Goal: Task Accomplishment & Management: Manage account settings

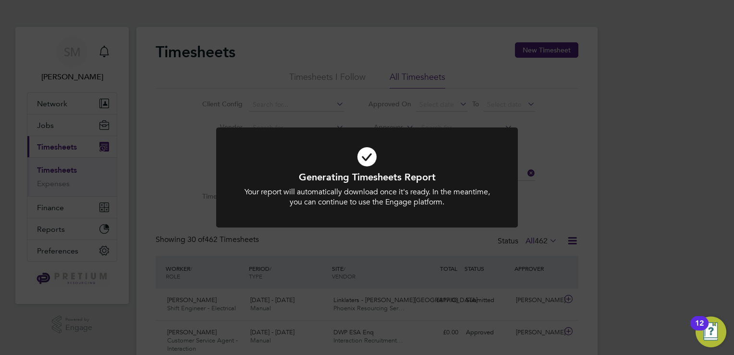
click at [283, 78] on div "Generating Timesheets Report Your report will automatically download once it's …" at bounding box center [367, 177] width 734 height 355
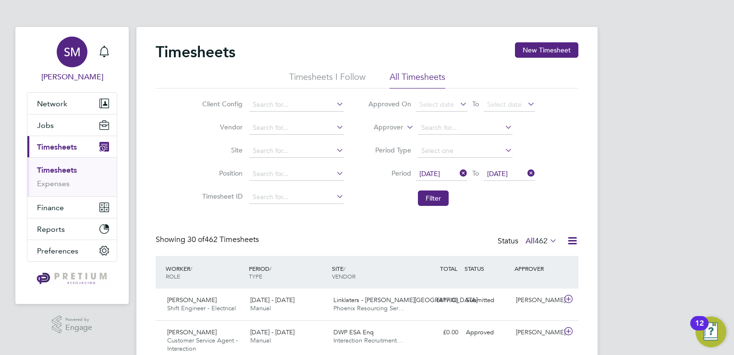
click at [61, 59] on div "SM" at bounding box center [72, 52] width 31 height 31
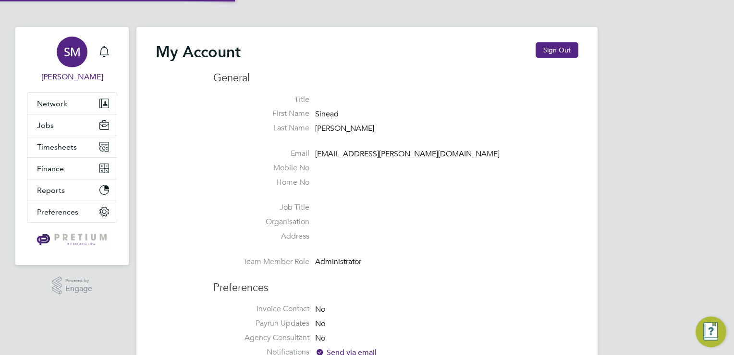
type input "g4scash@pretiumresourcing.co.uk"
click at [539, 47] on button "Sign Out" at bounding box center [557, 49] width 43 height 15
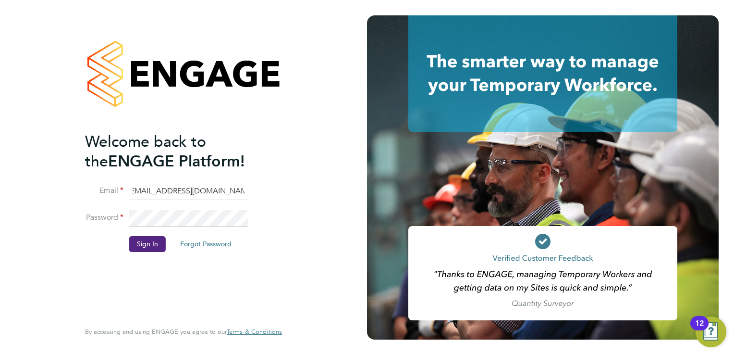
drag, startPoint x: 132, startPoint y: 191, endPoint x: 397, endPoint y: 192, distance: 265.7
click at [397, 192] on app-barbie "Welcome back to the ENGAGE Platform! Email g4scash@pretiumresourcing.co.uk Pass…" at bounding box center [367, 177] width 734 height 355
paste input "ssukg4s"
type input "ssukg4s@pretiumresourcing.co.uk"
click at [141, 247] on button "Sign In" at bounding box center [147, 243] width 37 height 15
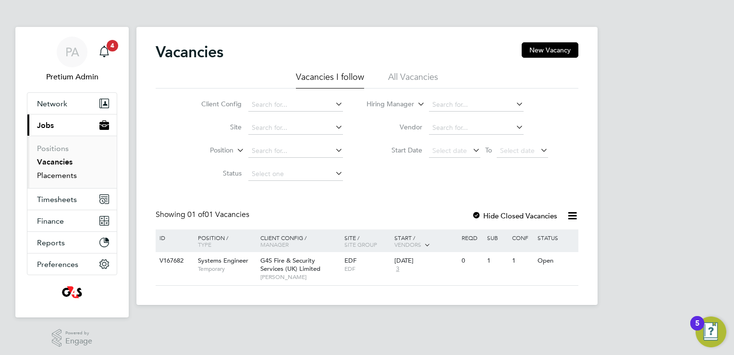
click at [71, 176] on link "Placements" at bounding box center [57, 175] width 40 height 9
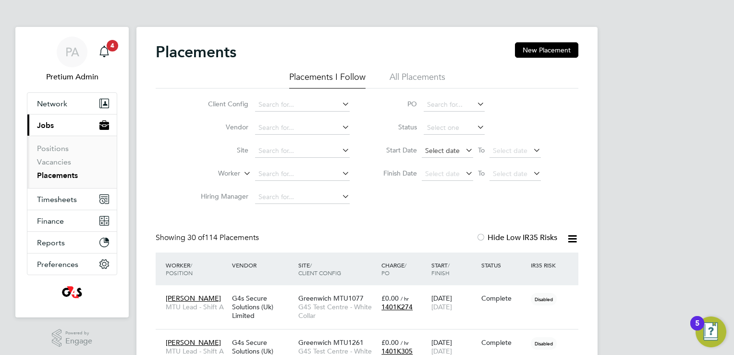
click at [451, 149] on span "Select date" at bounding box center [442, 150] width 35 height 9
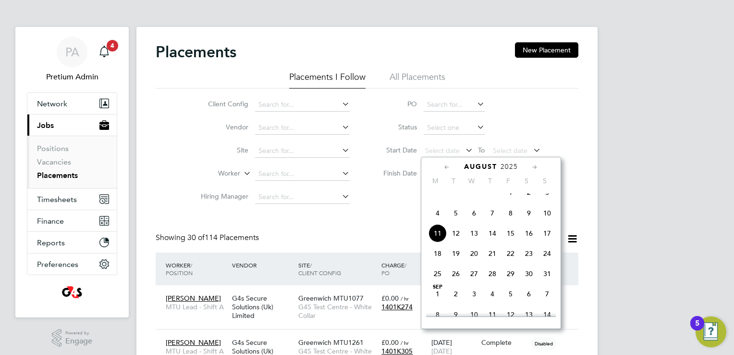
click at [448, 168] on icon at bounding box center [447, 167] width 9 height 11
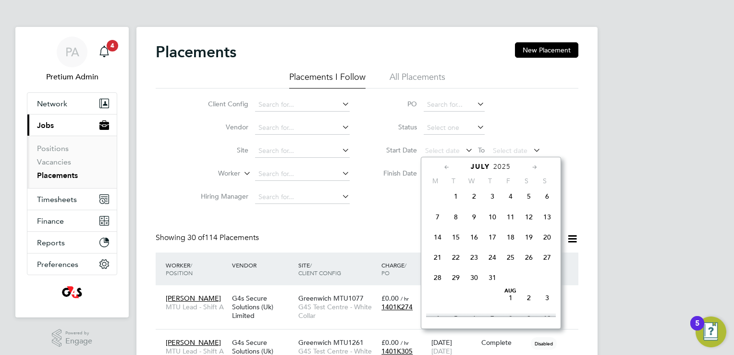
click at [458, 204] on span "Jul 1" at bounding box center [456, 196] width 18 height 18
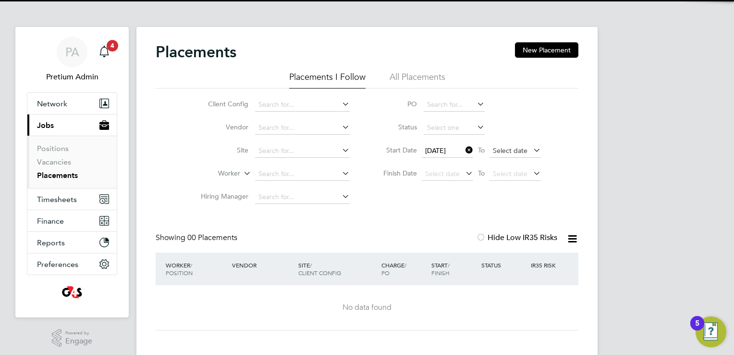
click at [528, 149] on span "Select date" at bounding box center [515, 151] width 51 height 13
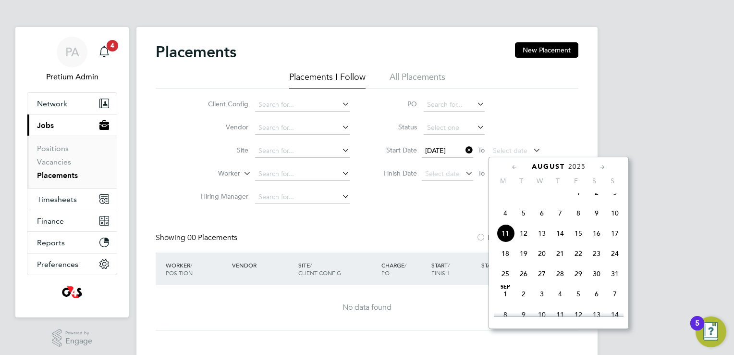
click at [513, 168] on icon at bounding box center [514, 167] width 9 height 11
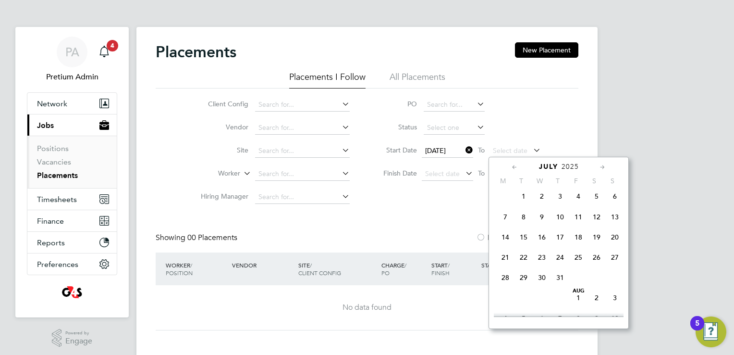
click at [561, 286] on span "31" at bounding box center [560, 277] width 18 height 18
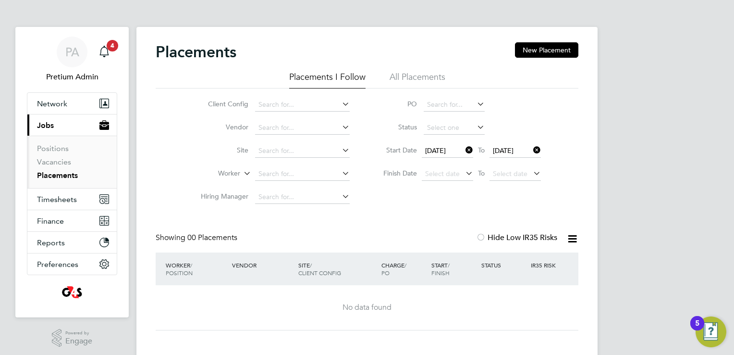
click at [411, 78] on li "All Placements" at bounding box center [418, 79] width 56 height 17
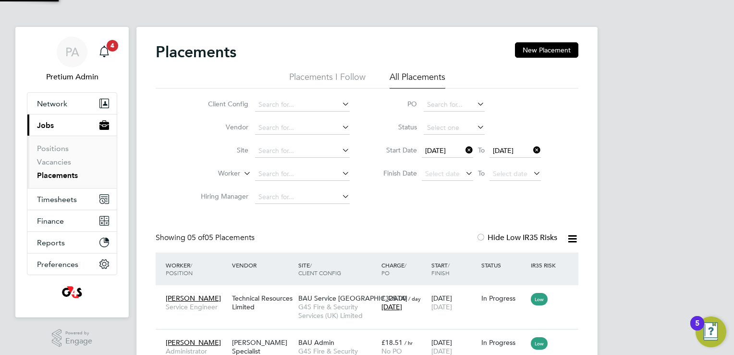
scroll to position [36, 84]
click at [574, 238] on icon at bounding box center [573, 239] width 12 height 12
click at [545, 258] on li "Download Placements Report" at bounding box center [525, 261] width 102 height 13
click at [599, 172] on div "PA Pretium Admin Notifications 4 Applications: Network Team Members Businesses …" at bounding box center [367, 292] width 734 height 584
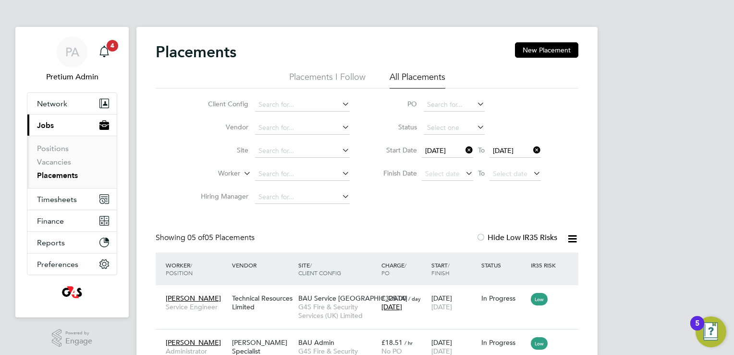
click at [464, 150] on icon at bounding box center [464, 149] width 0 height 13
click at [531, 149] on icon at bounding box center [531, 149] width 0 height 13
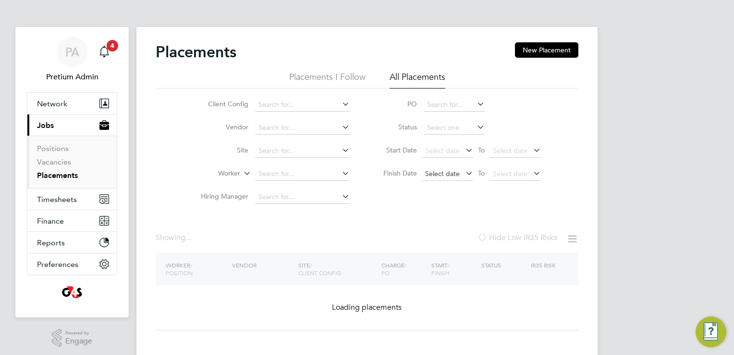
click at [439, 178] on span "Select date" at bounding box center [447, 174] width 51 height 13
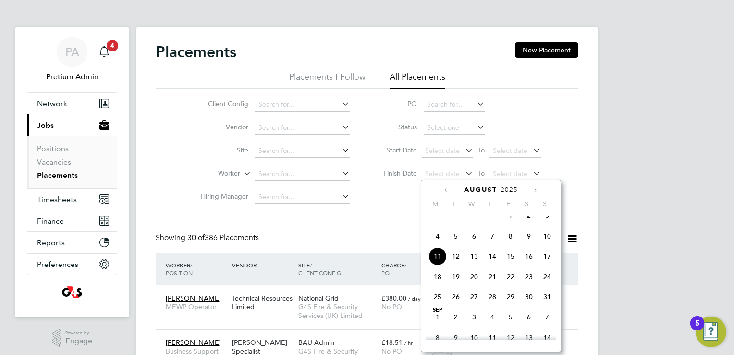
click at [444, 191] on icon at bounding box center [447, 190] width 9 height 11
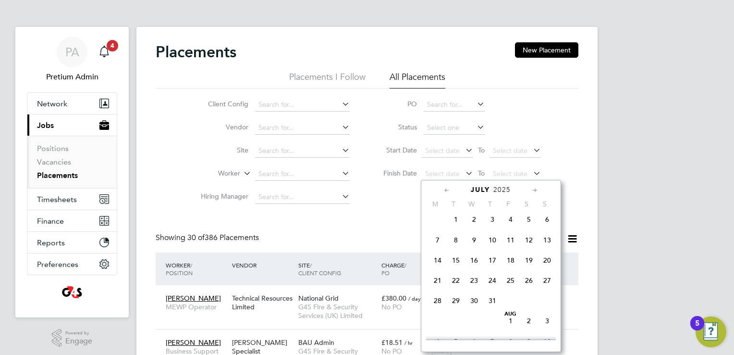
click at [454, 225] on span "[DATE]" at bounding box center [456, 219] width 18 height 18
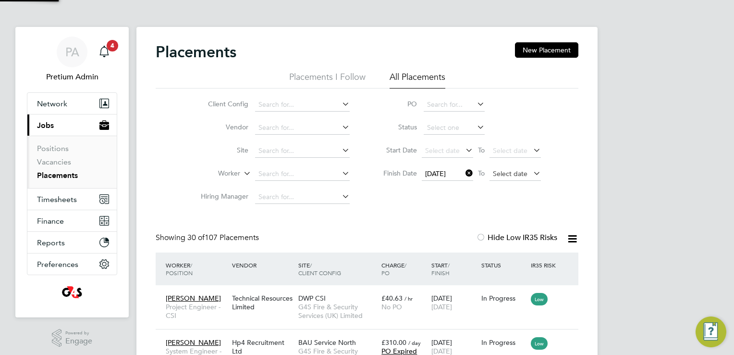
click at [516, 172] on span "Select date" at bounding box center [510, 173] width 35 height 9
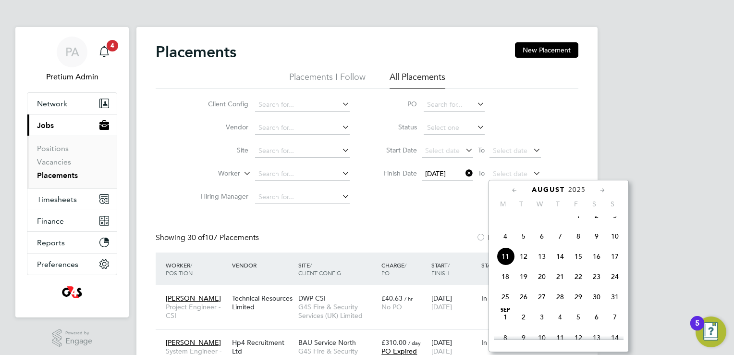
click at [512, 193] on icon at bounding box center [514, 190] width 9 height 11
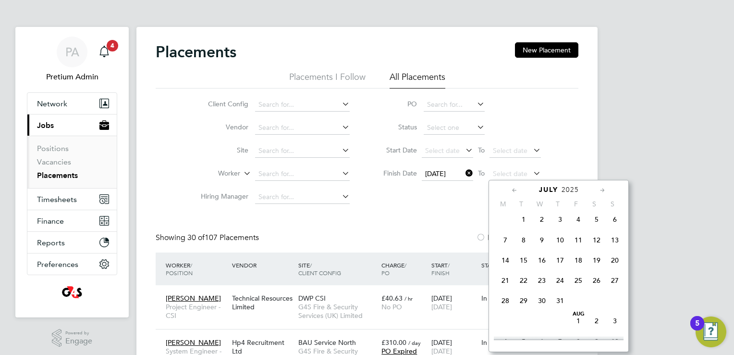
click at [558, 309] on span "31" at bounding box center [560, 300] width 18 height 18
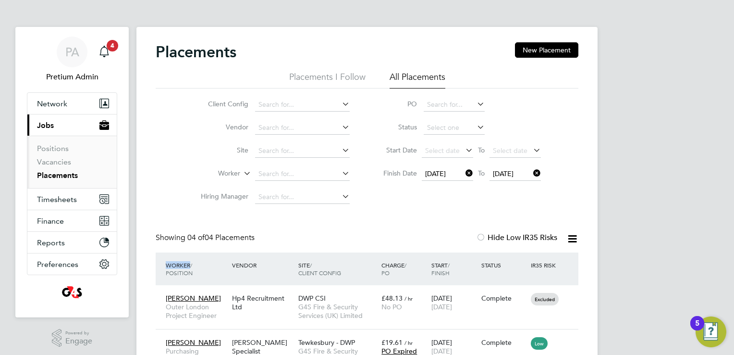
click at [617, 224] on div "PA Pretium Admin Notifications 4 Applications: Network Team Members Businesses …" at bounding box center [367, 257] width 734 height 514
drag, startPoint x: 617, startPoint y: 224, endPoint x: 600, endPoint y: 219, distance: 17.5
click at [600, 219] on div "PA Pretium Admin Notifications 4 Applications: Network Team Members Businesses …" at bounding box center [367, 257] width 734 height 514
click at [568, 240] on icon at bounding box center [573, 239] width 12 height 12
click at [544, 264] on li "Download Placements Report" at bounding box center [525, 261] width 102 height 13
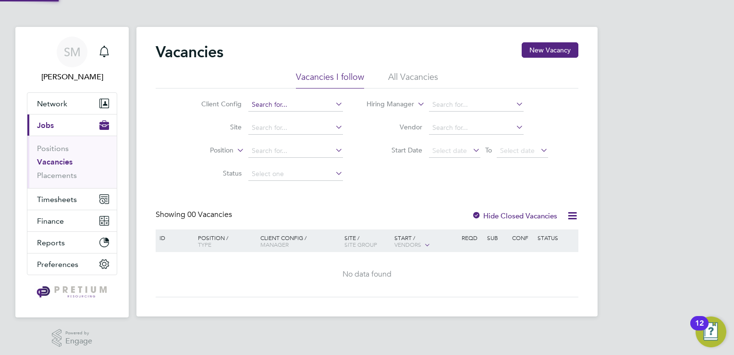
click at [296, 99] on input at bounding box center [295, 104] width 95 height 13
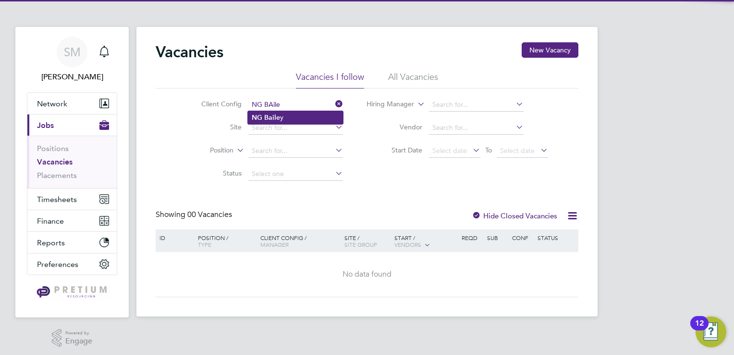
click at [288, 121] on li "NG Baile y" at bounding box center [295, 117] width 95 height 13
type input "NG Bailey"
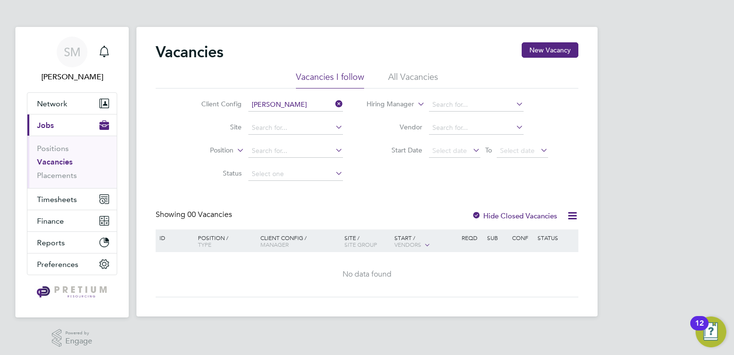
click at [426, 77] on li "All Vacancies" at bounding box center [413, 79] width 50 height 17
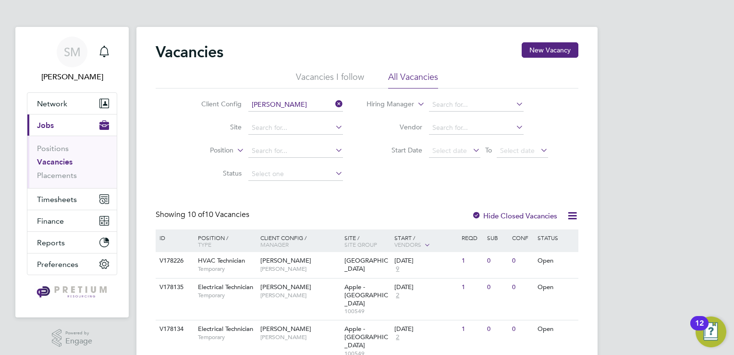
click at [650, 175] on div "SM Sinead Mills Notifications Applications: Network Team Members Businesses Sit…" at bounding box center [367, 333] width 734 height 667
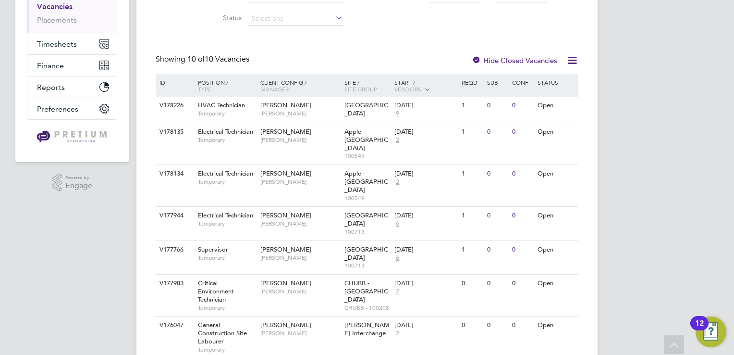
scroll to position [136, 0]
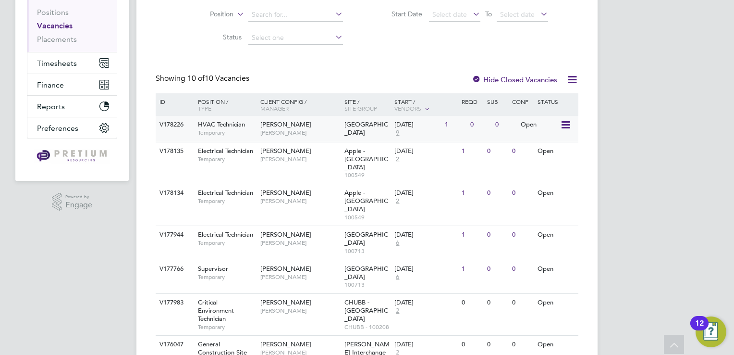
click at [397, 132] on span "9" at bounding box center [398, 133] width 6 height 8
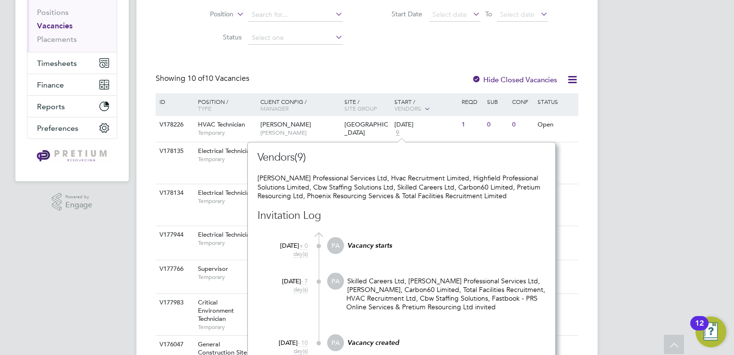
click at [635, 152] on div "SM Sinead Mills Notifications Applications: Network Team Members Businesses Sit…" at bounding box center [367, 197] width 734 height 667
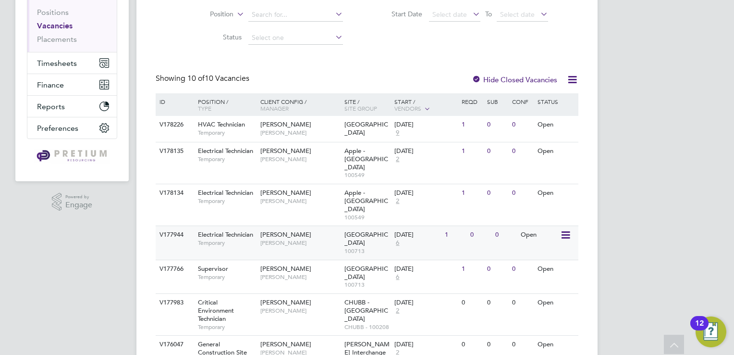
click at [397, 239] on span "6" at bounding box center [398, 243] width 6 height 8
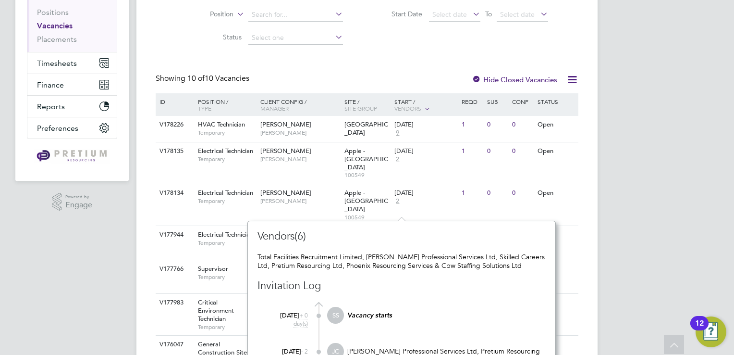
click at [646, 174] on div "SM Sinead Mills Notifications Applications: Network Team Members Businesses Sit…" at bounding box center [367, 197] width 734 height 667
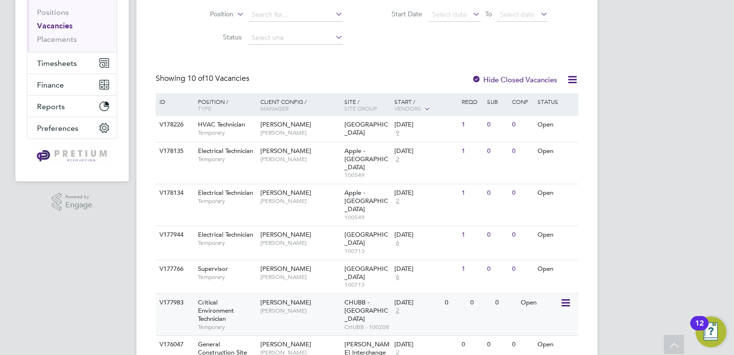
click at [399, 307] on span "2" at bounding box center [398, 311] width 6 height 8
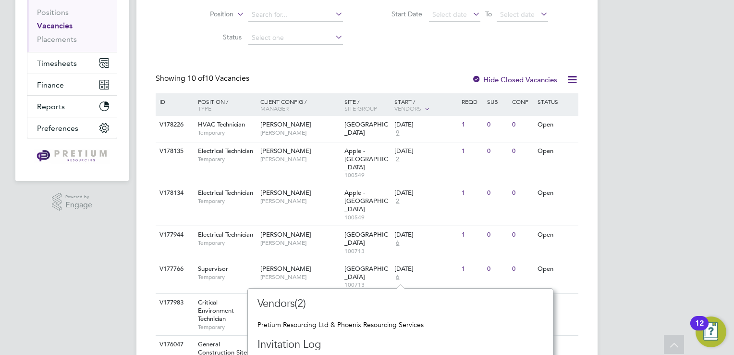
click at [645, 210] on div "SM Sinead Mills Notifications Applications: Network Team Members Businesses Sit…" at bounding box center [367, 197] width 734 height 667
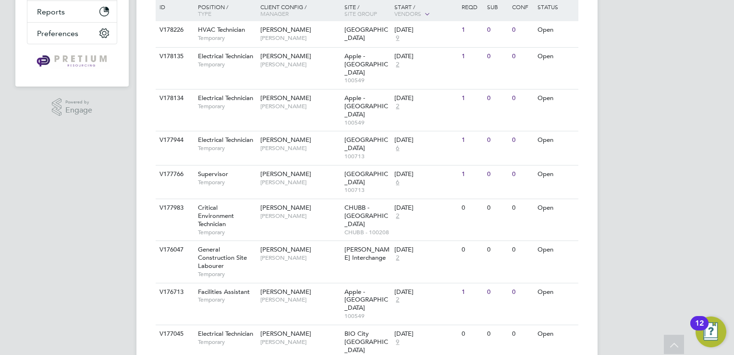
scroll to position [232, 0]
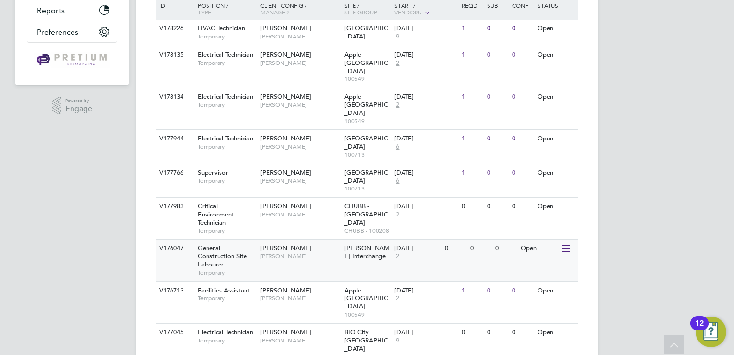
click at [397, 252] on span "2" at bounding box center [398, 256] width 6 height 8
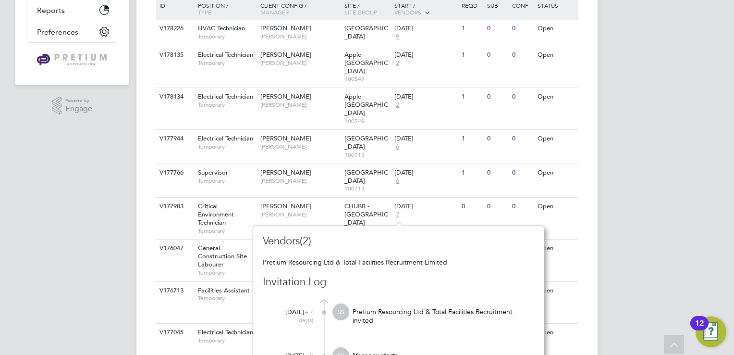
click at [634, 192] on div "SM Sinead Mills Notifications Applications: Network Team Members Businesses Sit…" at bounding box center [367, 101] width 734 height 667
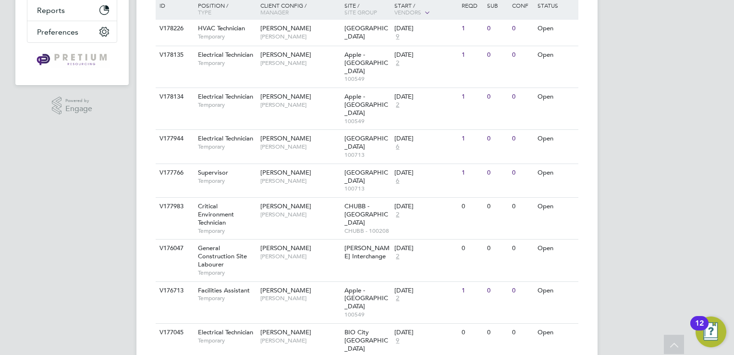
click at [46, 233] on div "SM Sinead Mills Notifications Applications: Network Team Members Businesses Sit…" at bounding box center [367, 101] width 734 height 667
click at [399, 336] on span "9" at bounding box center [398, 340] width 6 height 8
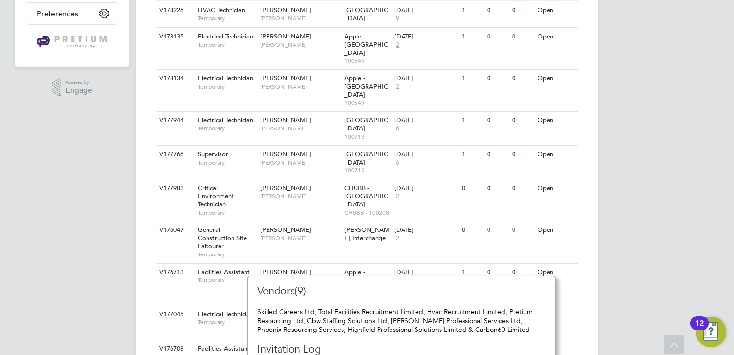
scroll to position [251, 0]
click at [635, 181] on div "SM Sinead Mills Notifications Applications: Network Team Members Businesses Sit…" at bounding box center [367, 82] width 734 height 667
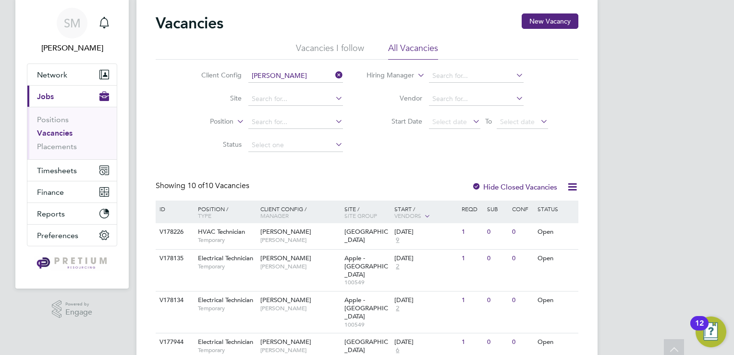
scroll to position [0, 0]
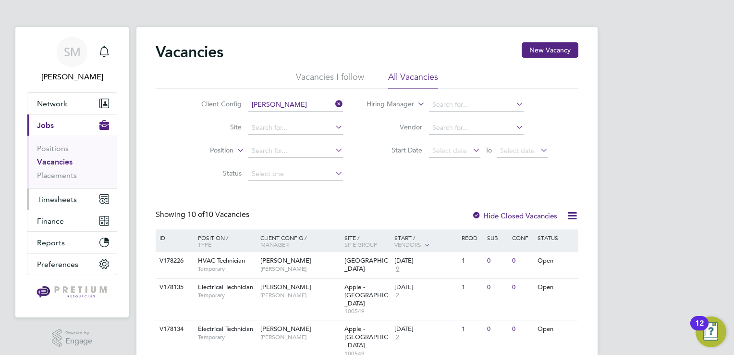
click at [65, 199] on span "Timesheets" at bounding box center [57, 199] width 40 height 9
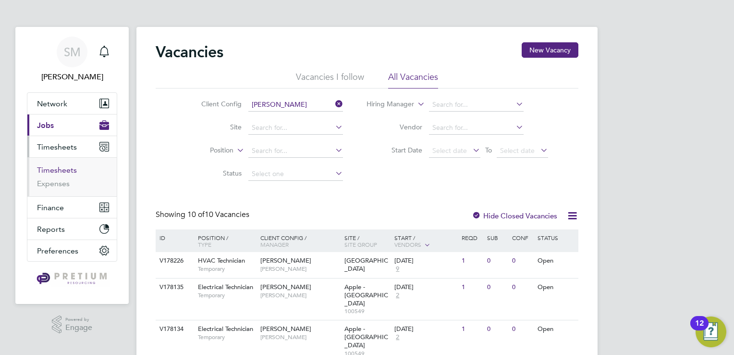
click at [62, 172] on link "Timesheets" at bounding box center [57, 169] width 40 height 9
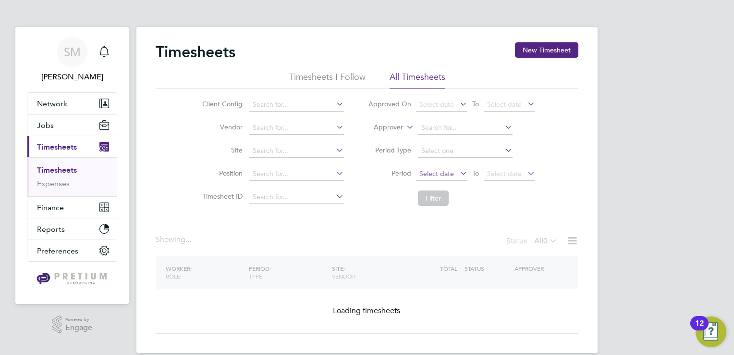
click at [429, 175] on span "Select date" at bounding box center [437, 173] width 35 height 9
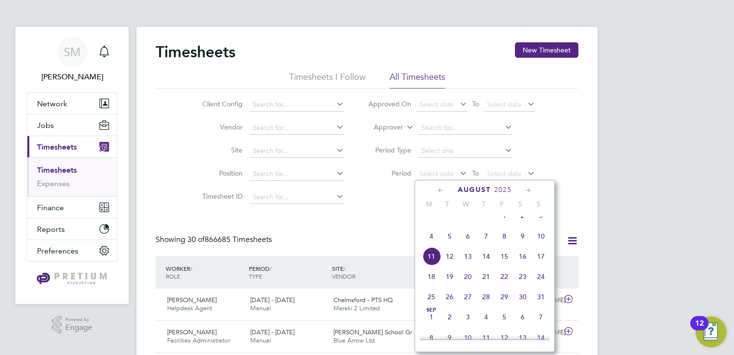
click at [431, 245] on span "4" at bounding box center [431, 236] width 18 height 18
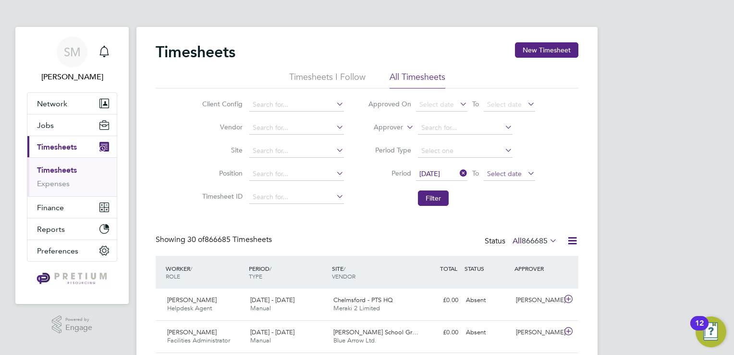
click at [504, 171] on span "Select date" at bounding box center [504, 173] width 35 height 9
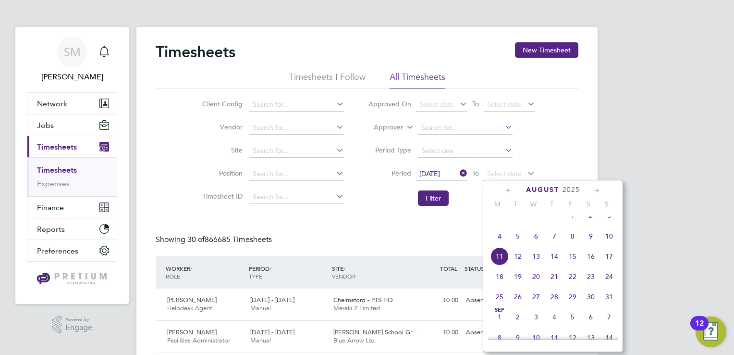
click at [611, 240] on span "10" at bounding box center [609, 236] width 18 height 18
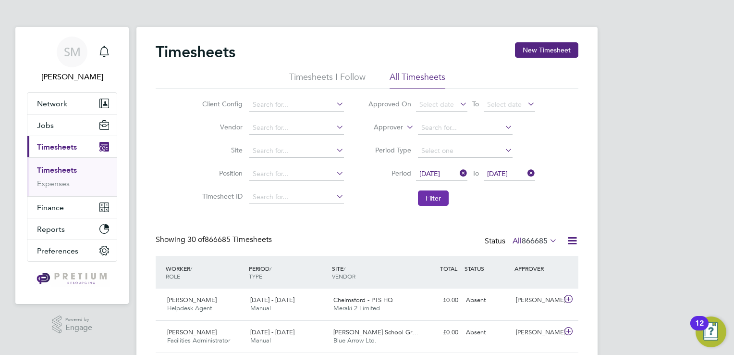
click at [434, 202] on button "Filter" at bounding box center [433, 197] width 31 height 15
click at [567, 245] on icon at bounding box center [573, 241] width 12 height 12
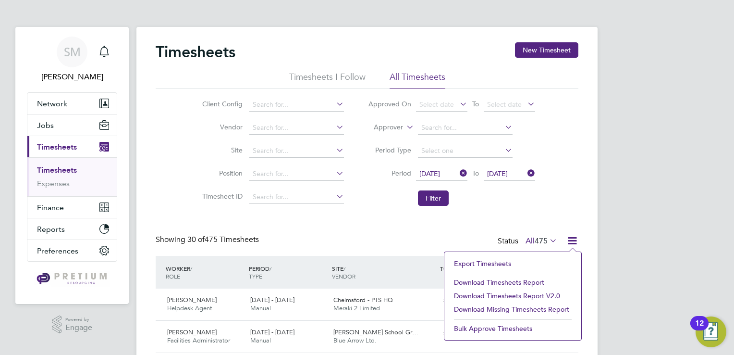
click at [490, 295] on li "Download Timesheets Report v2.0" at bounding box center [512, 295] width 127 height 13
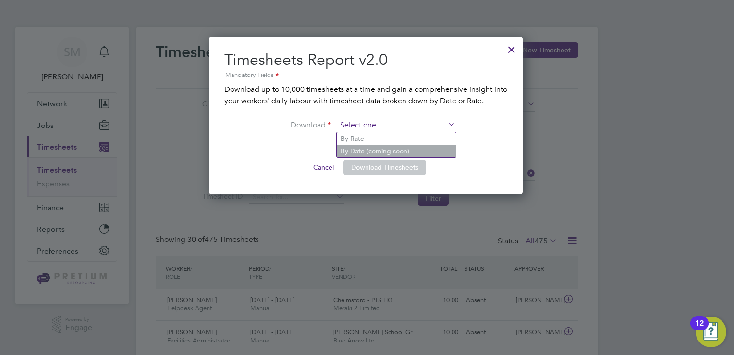
click at [374, 125] on input at bounding box center [396, 125] width 119 height 14
click at [375, 138] on li "By Rate" at bounding box center [396, 138] width 119 height 12
type input "By Rate"
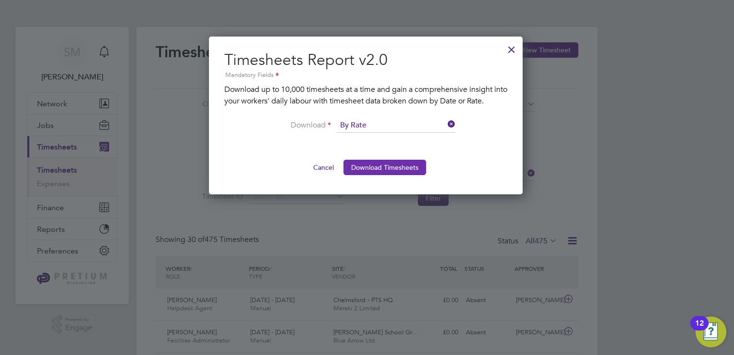
click at [382, 166] on button "Download Timesheets" at bounding box center [385, 167] width 83 height 15
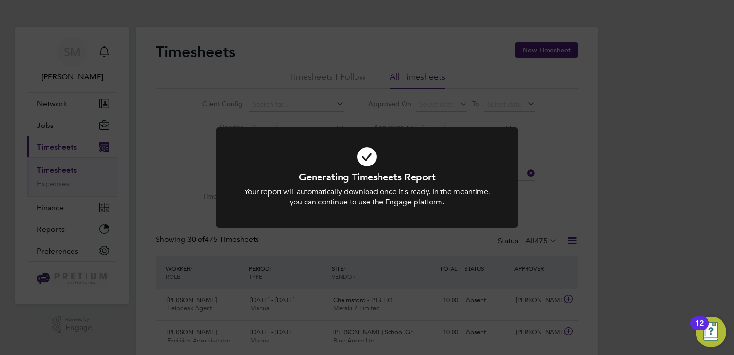
click at [435, 47] on div "Generating Timesheets Report Your report will automatically download once it's …" at bounding box center [367, 177] width 734 height 355
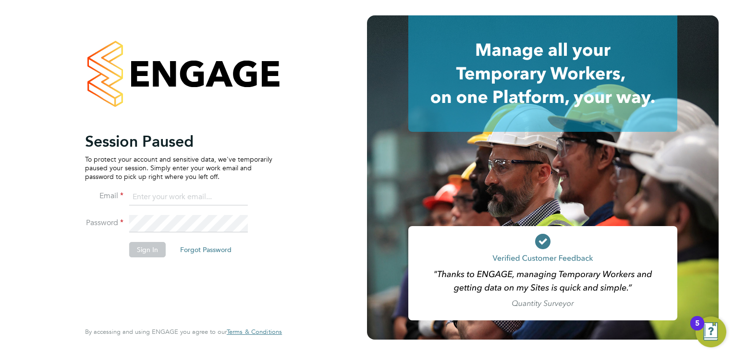
click at [183, 201] on input at bounding box center [188, 196] width 119 height 17
paste input "g4scs@pretiumresourcing.co.uk"
type input "g4scs@pretiumresourcing.co.uk"
click at [144, 254] on button "Sign In" at bounding box center [147, 249] width 37 height 15
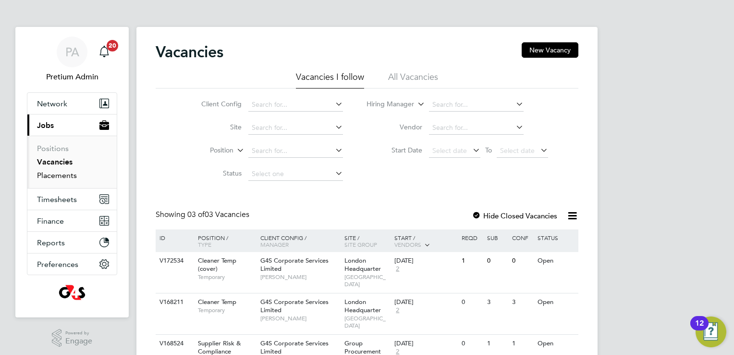
click at [52, 173] on link "Placements" at bounding box center [57, 175] width 40 height 9
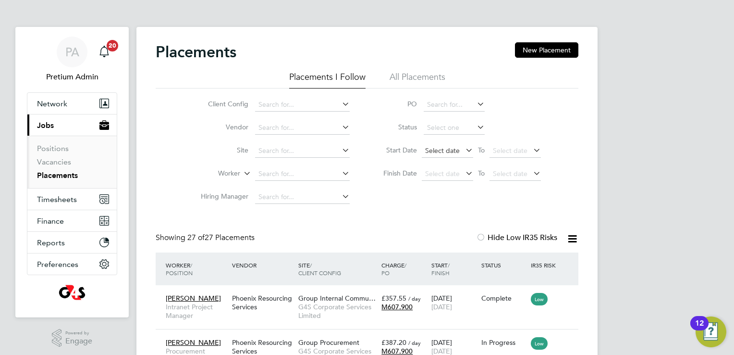
click at [451, 152] on span "Select date" at bounding box center [442, 150] width 35 height 9
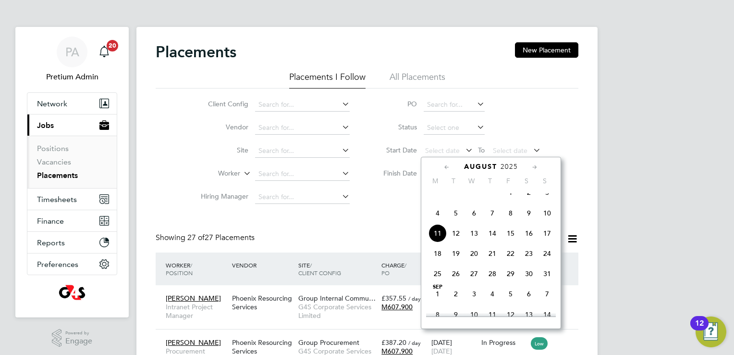
click at [448, 167] on icon at bounding box center [447, 167] width 9 height 11
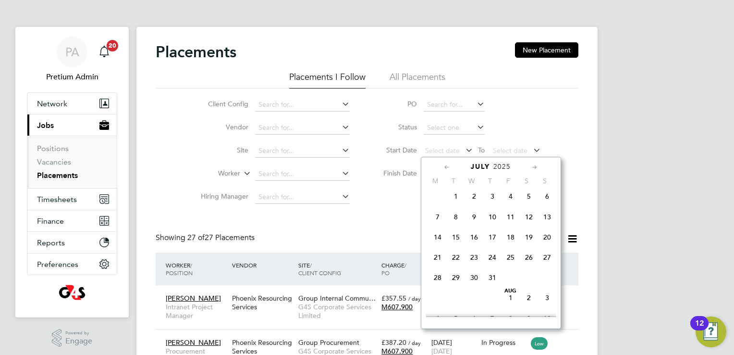
click at [456, 199] on span "[DATE]" at bounding box center [456, 196] width 18 height 18
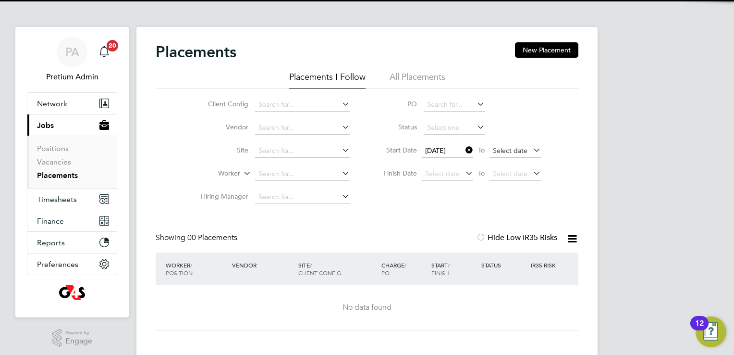
click at [515, 149] on span "Select date" at bounding box center [510, 150] width 35 height 9
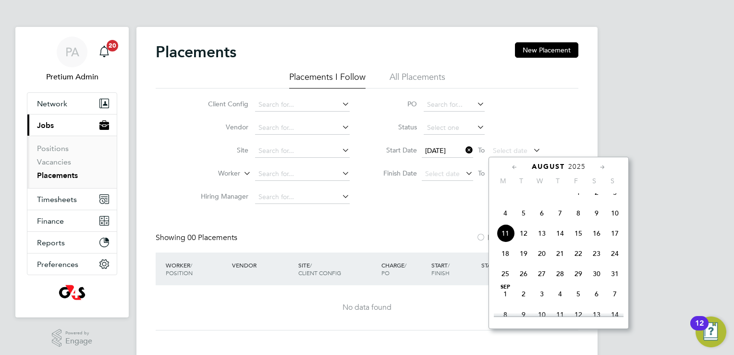
click at [516, 164] on icon at bounding box center [514, 167] width 9 height 11
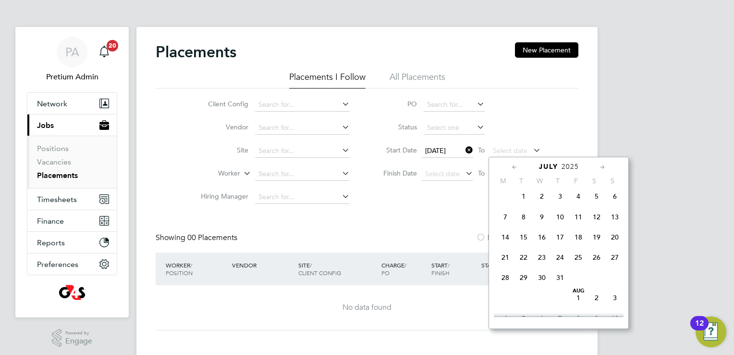
click at [563, 286] on span "31" at bounding box center [560, 277] width 18 height 18
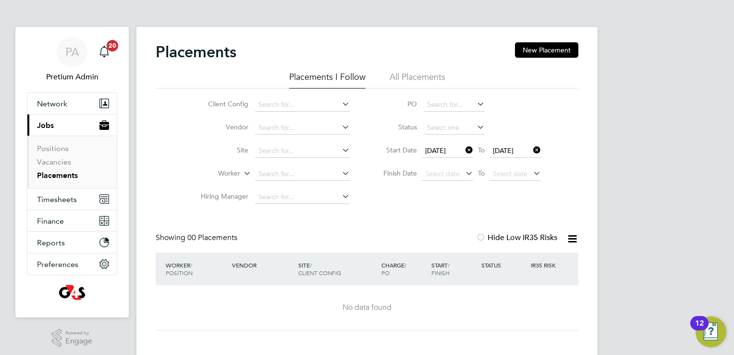
click at [602, 208] on div "PA Pretium Admin Notifications 20 Applications: Network Team Members Businesses…" at bounding box center [367, 187] width 734 height 374
click at [405, 68] on div "Placements New Placement" at bounding box center [367, 56] width 423 height 29
click at [406, 73] on li "All Placements" at bounding box center [418, 79] width 56 height 17
click at [464, 151] on icon at bounding box center [464, 149] width 0 height 13
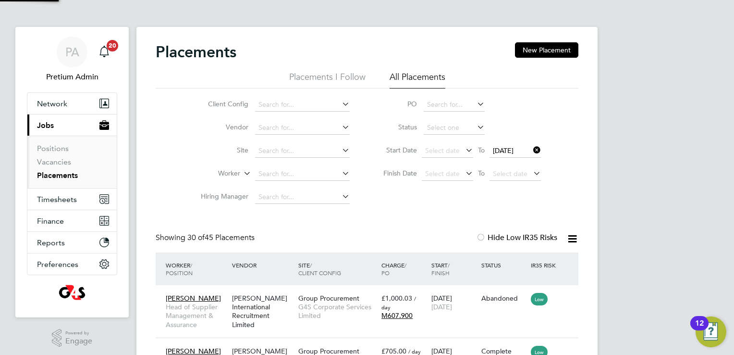
scroll to position [36, 84]
click at [531, 151] on icon at bounding box center [531, 149] width 0 height 13
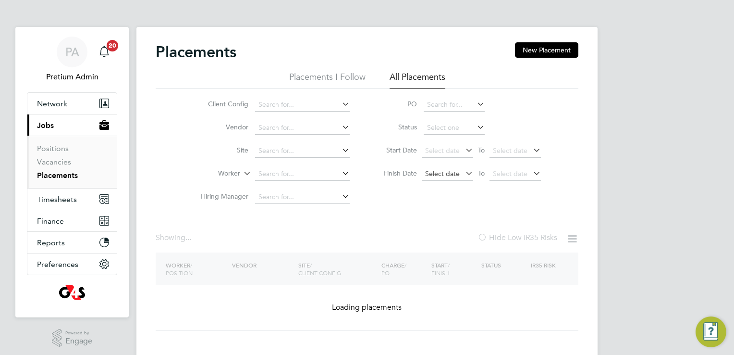
click at [454, 177] on span "Select date" at bounding box center [442, 173] width 35 height 9
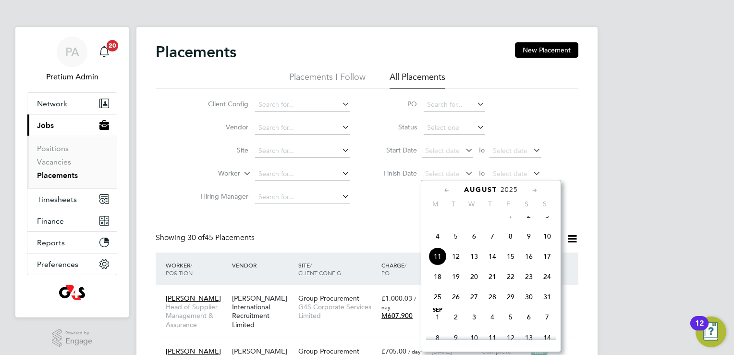
click at [451, 189] on icon at bounding box center [447, 190] width 9 height 11
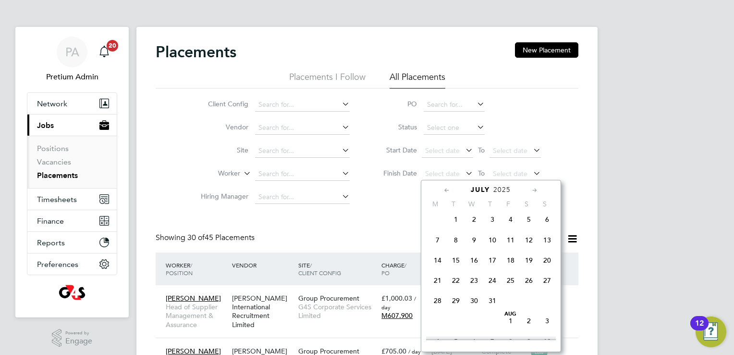
click at [459, 222] on span "[DATE]" at bounding box center [456, 219] width 18 height 18
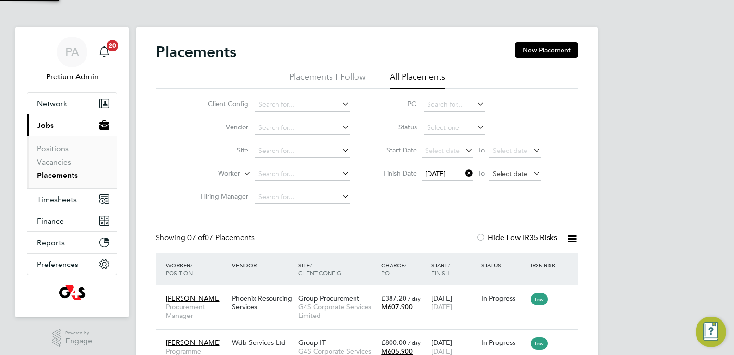
click at [509, 172] on span "Select date" at bounding box center [510, 173] width 35 height 9
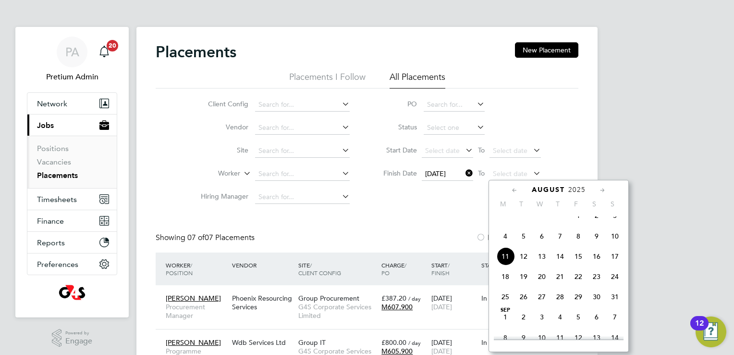
click at [518, 190] on icon at bounding box center [514, 190] width 9 height 11
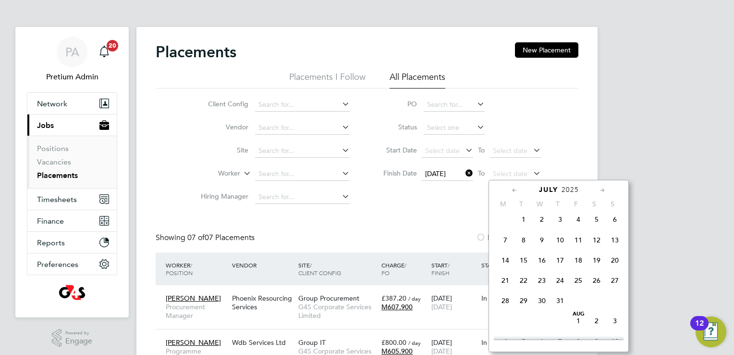
click at [559, 309] on span "31" at bounding box center [560, 300] width 18 height 18
